Goal: Navigation & Orientation: Find specific page/section

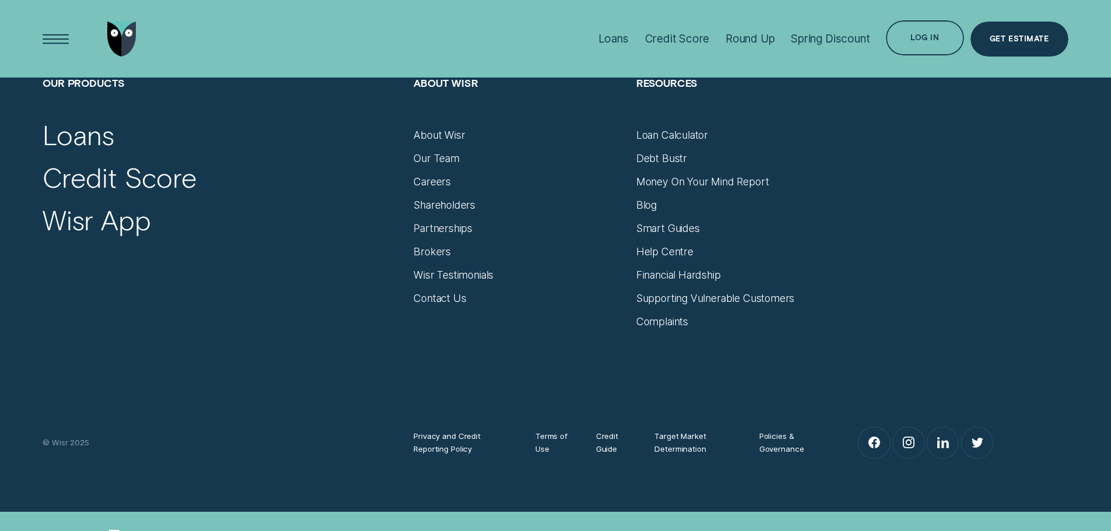
scroll to position [4838, 0]
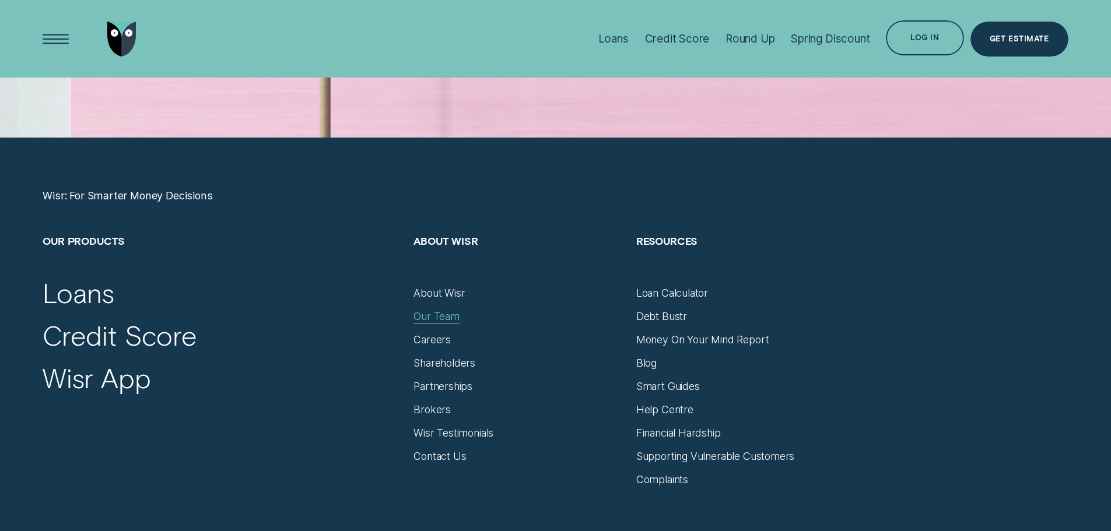
click at [452, 312] on div "Our Team" at bounding box center [437, 316] width 46 height 13
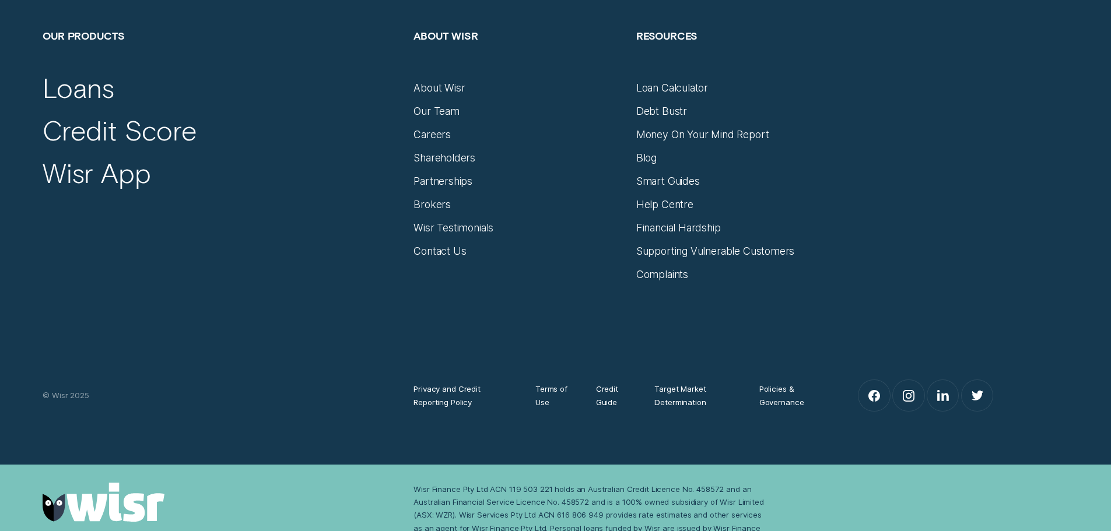
scroll to position [1710, 0]
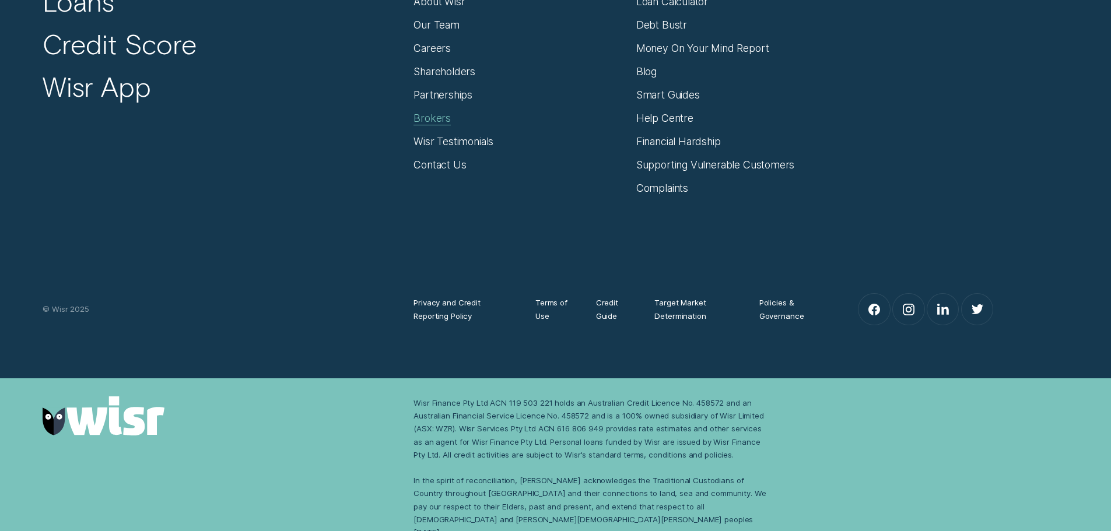
click at [439, 122] on div "Brokers" at bounding box center [432, 118] width 37 height 13
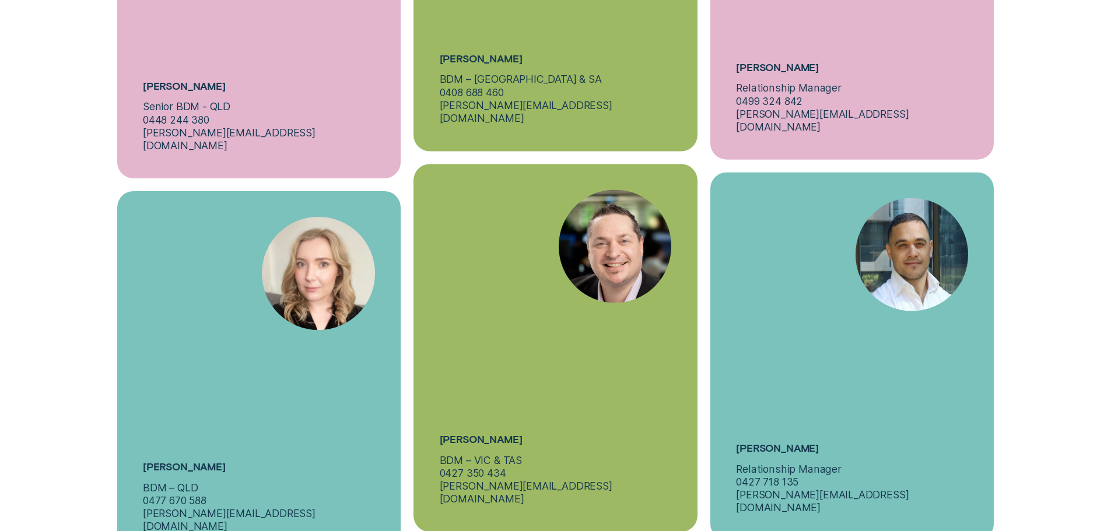
scroll to position [4726, 0]
